Goal: Find specific page/section: Find specific page/section

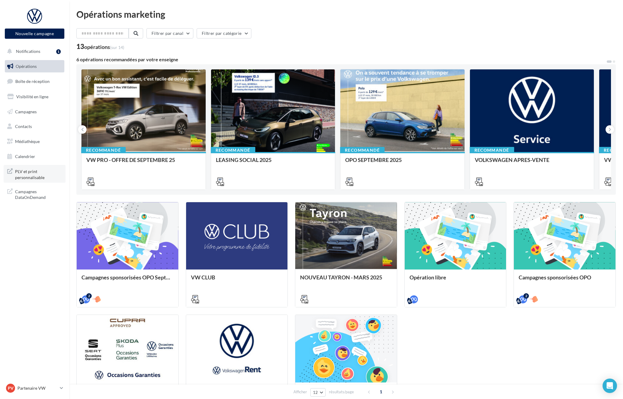
click at [40, 168] on span "PLV et print personnalisable" at bounding box center [38, 174] width 47 height 13
click at [35, 105] on ul "Opérations Boîte de réception Visibilité en ligne Campagnes Contacts Médiathèqu…" at bounding box center [34, 112] width 64 height 108
click at [32, 108] on link "Campagnes" at bounding box center [35, 112] width 62 height 13
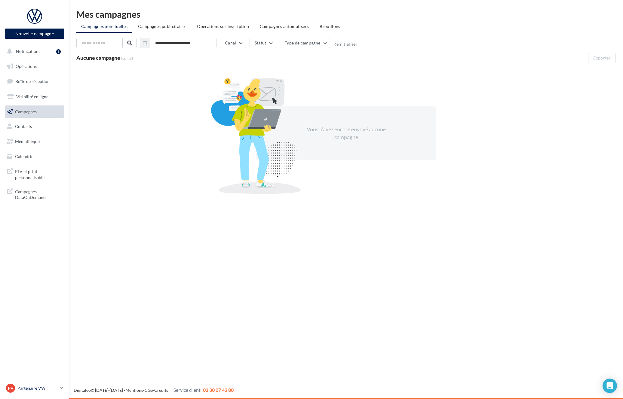
click at [23, 388] on p "Partenaire VW" at bounding box center [37, 389] width 40 height 6
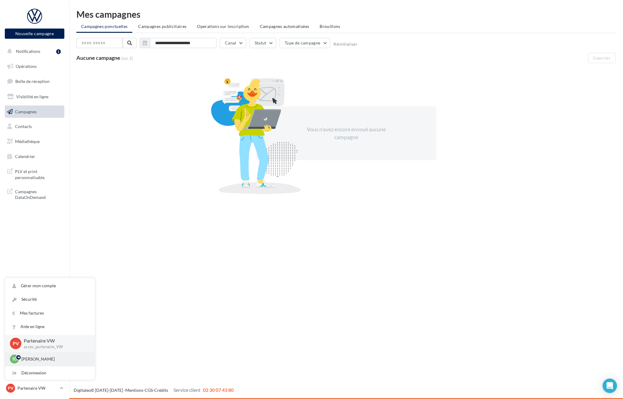
click at [34, 359] on p "[PERSON_NAME]" at bounding box center [54, 359] width 66 height 6
